Goal: Information Seeking & Learning: Check status

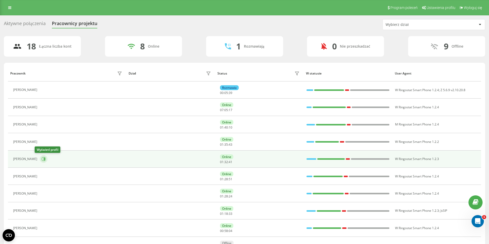
click at [41, 158] on button at bounding box center [44, 159] width 8 height 8
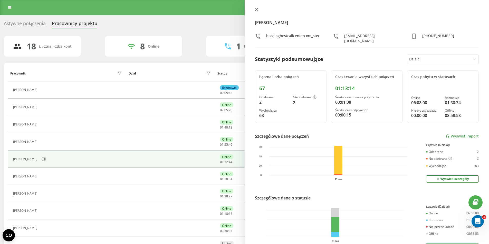
click at [254, 9] on button at bounding box center [256, 10] width 7 height 5
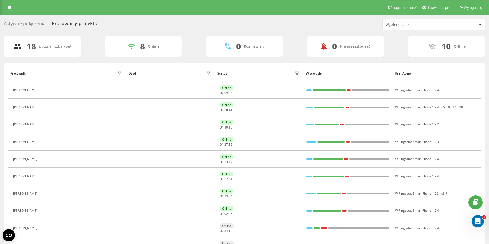
click at [5, 6] on div "Program poleceń Ustawienia profilu Wyloguj się" at bounding box center [244, 7] width 489 height 15
click at [8, 7] on icon at bounding box center [9, 8] width 3 height 4
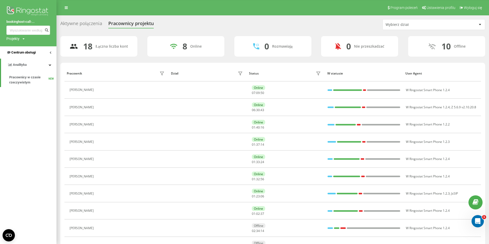
click at [23, 55] on span "Centrum obsługi" at bounding box center [20, 52] width 29 height 5
click at [28, 61] on link "Dziennik połączeń" at bounding box center [32, 65] width 47 height 9
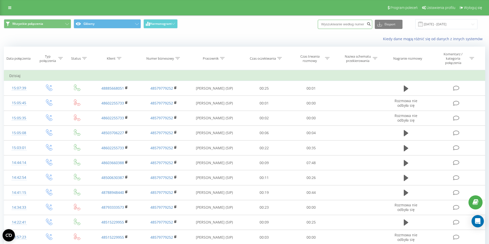
click at [359, 26] on input at bounding box center [344, 24] width 54 height 9
paste input "600409616"
type input "600409616"
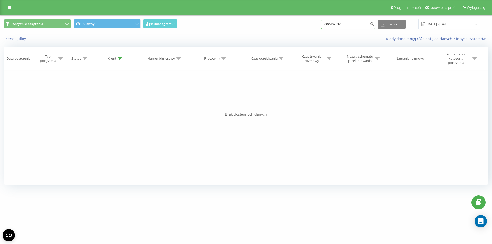
click at [350, 25] on input "600409616" at bounding box center [348, 24] width 54 height 9
paste input "1096180"
type input "601096180"
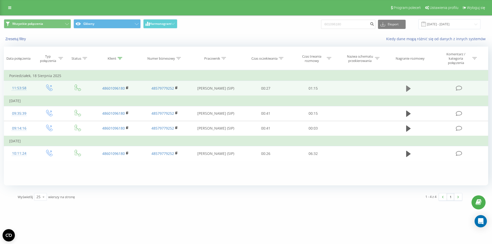
click at [407, 88] on icon at bounding box center [408, 89] width 5 height 6
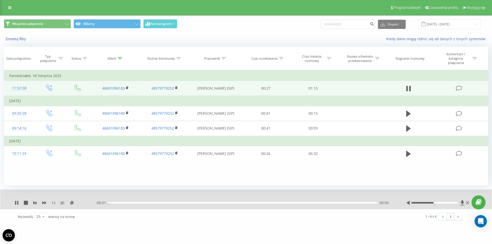
click at [200, 202] on div "- 00:01 00:00 00:00" at bounding box center [245, 203] width 298 height 5
click at [201, 203] on div "00:26" at bounding box center [243, 203] width 268 height 2
click at [230, 204] on div "00:34" at bounding box center [243, 203] width 268 height 2
click at [250, 204] on div "00:34" at bounding box center [243, 203] width 268 height 2
click at [263, 204] on div "00:40" at bounding box center [243, 203] width 268 height 2
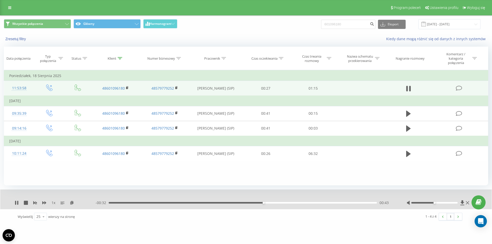
click at [280, 204] on div "00:43" at bounding box center [243, 203] width 268 height 2
click at [334, 31] on div "Wszystkie połączenia Główny Harmonogram 601096180 Eksport .csv .xls .xlsx 21.05…" at bounding box center [246, 24] width 492 height 17
click at [339, 26] on input "601096180" at bounding box center [348, 24] width 54 height 9
paste input "509965595"
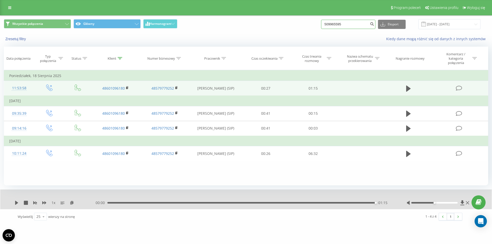
type input "509965595"
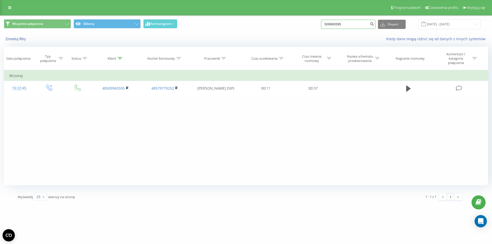
click at [351, 26] on input "509965595" at bounding box center [348, 24] width 54 height 9
paste input "666831311"
type input "666831311"
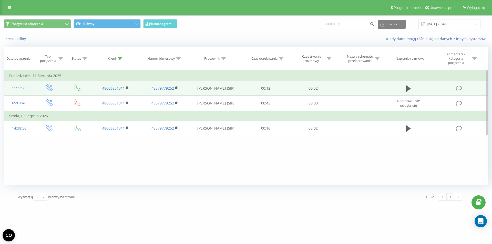
click at [402, 84] on td at bounding box center [408, 88] width 45 height 15
click at [406, 88] on button at bounding box center [409, 89] width 8 height 8
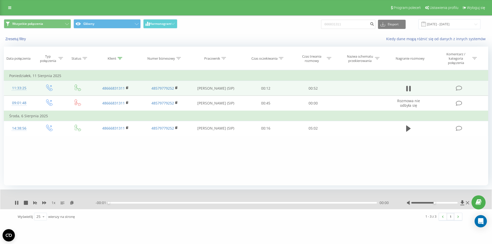
click at [254, 201] on div "- 00:01 00:00 00:00" at bounding box center [245, 203] width 298 height 5
click at [341, 21] on input "666831311" at bounding box center [348, 24] width 54 height 9
paste input "0219955"
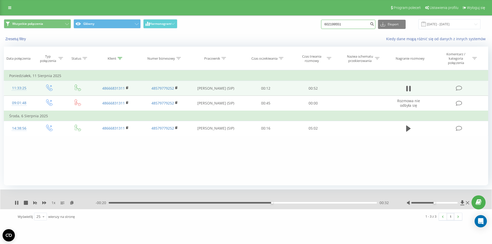
type input "602199551"
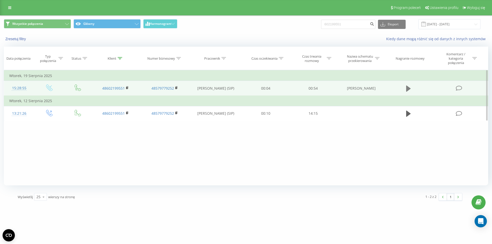
click at [412, 90] on button at bounding box center [409, 89] width 8 height 8
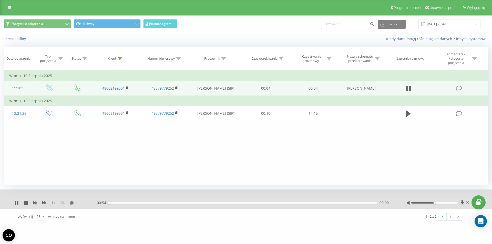
click at [322, 202] on div "00:00" at bounding box center [243, 203] width 268 height 2
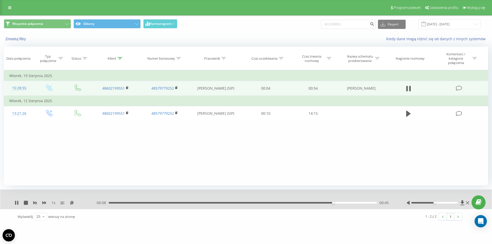
click at [302, 203] on div "00:45" at bounding box center [243, 203] width 268 height 2
click at [255, 203] on div "00:39" at bounding box center [243, 203] width 268 height 2
click at [17, 204] on icon at bounding box center [17, 203] width 1 height 4
click at [359, 26] on input "602199551" at bounding box center [348, 24] width 54 height 9
click at [359, 27] on input "602199551" at bounding box center [348, 24] width 54 height 9
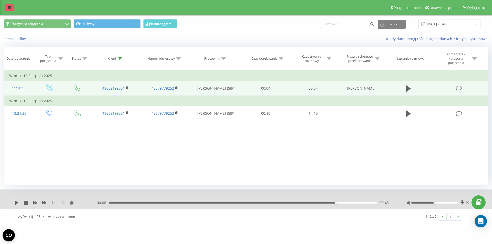
click at [9, 9] on icon at bounding box center [9, 8] width 3 height 4
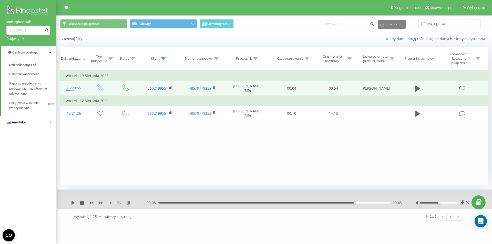
click at [24, 124] on span "Analityka" at bounding box center [19, 123] width 14 height 4
click at [27, 76] on span "Pracownicy w czasie rzeczywistym" at bounding box center [28, 80] width 39 height 10
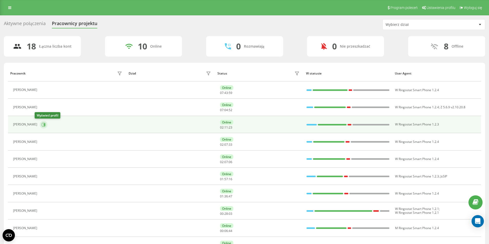
click at [44, 125] on icon at bounding box center [44, 124] width 1 height 3
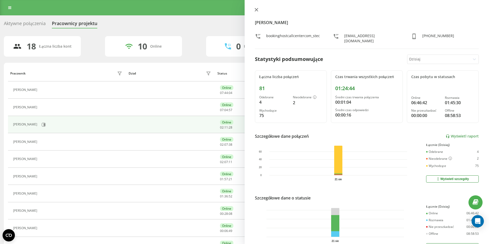
click at [256, 10] on icon at bounding box center [256, 10] width 4 height 4
